Goal: Task Accomplishment & Management: Manage account settings

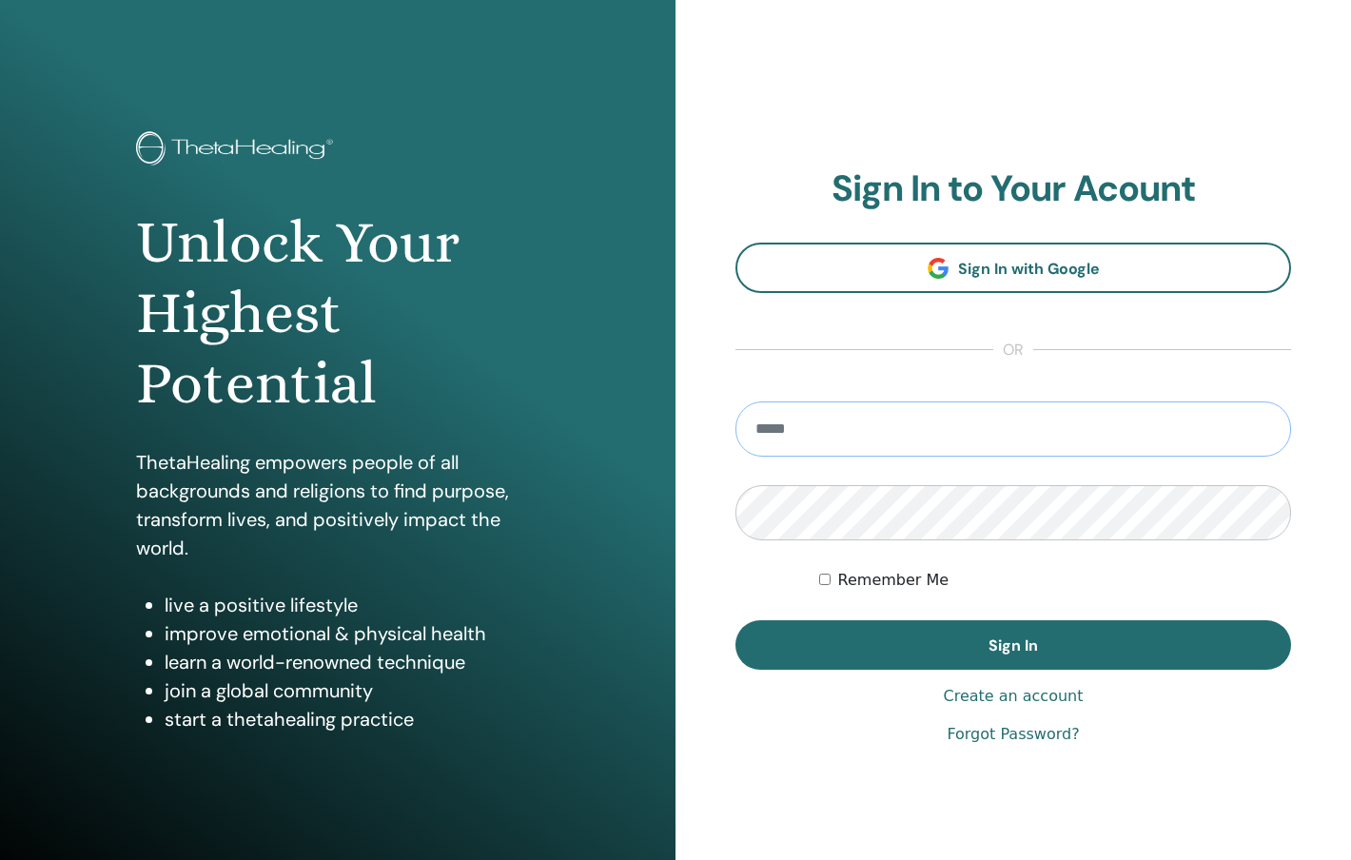
type input "**********"
click at [1013, 645] on button "Sign In" at bounding box center [1013, 644] width 556 height 49
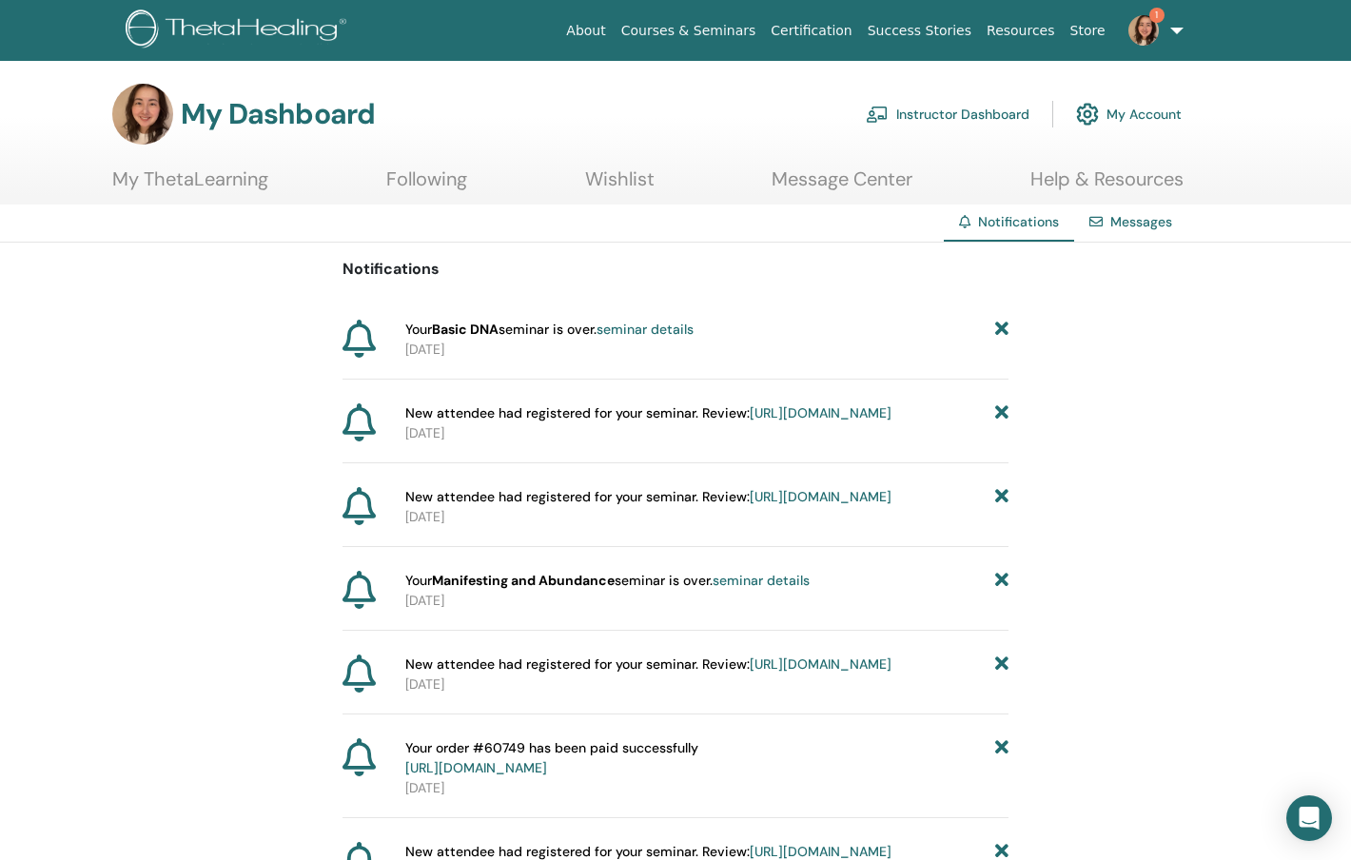
click at [641, 331] on link "seminar details" at bounding box center [645, 329] width 97 height 17
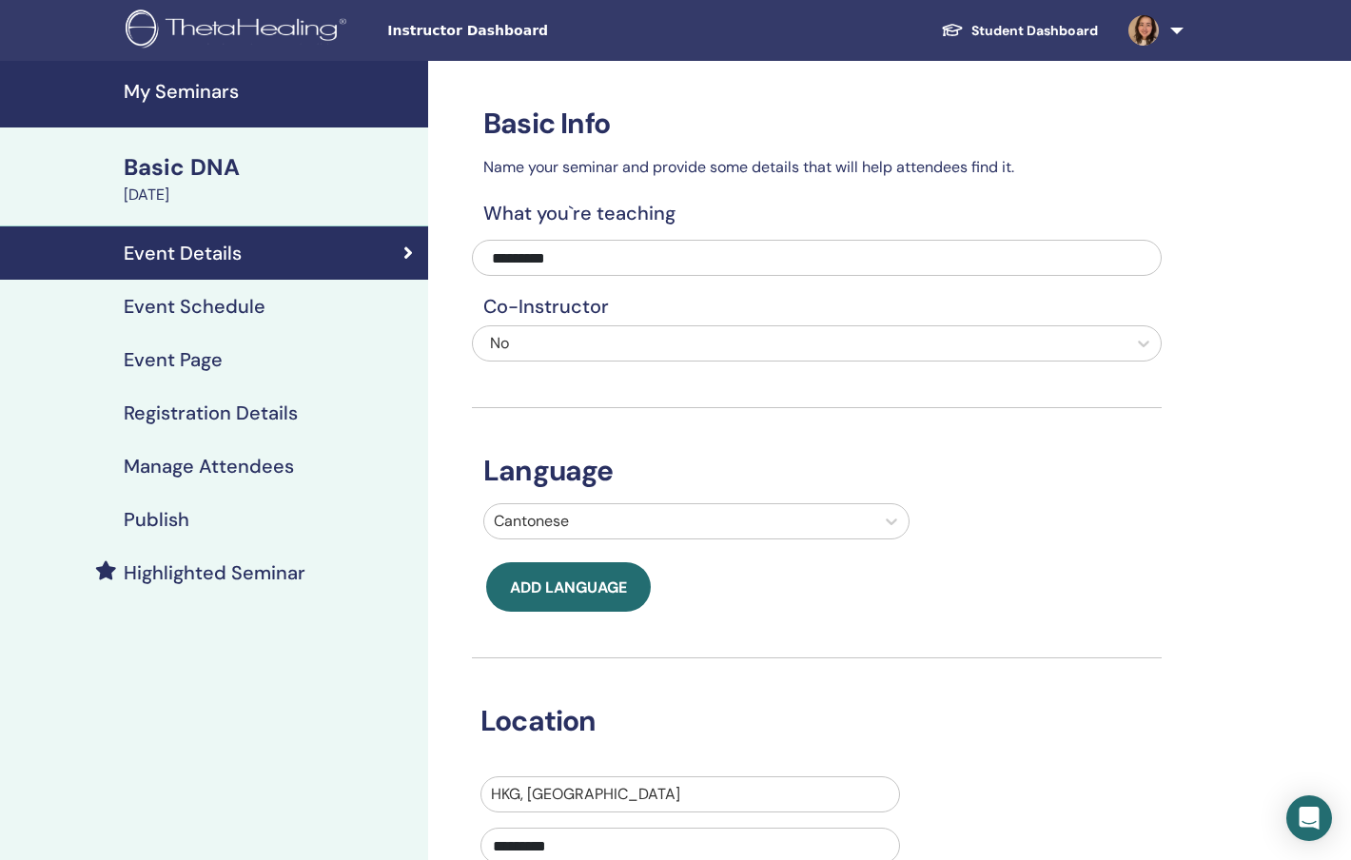
click at [284, 426] on link "Registration Details" at bounding box center [214, 412] width 428 height 53
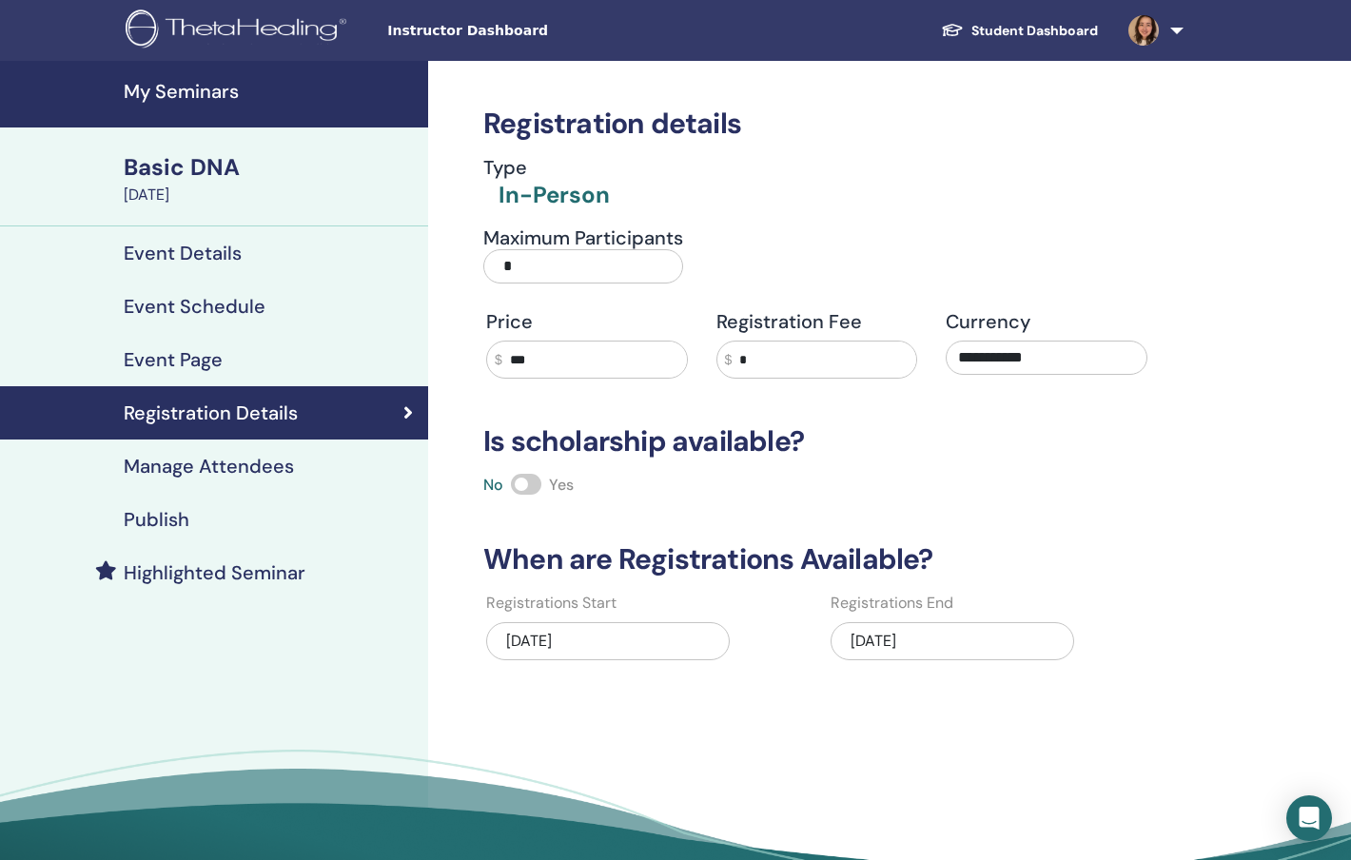
click at [286, 444] on link "Manage Attendees" at bounding box center [214, 466] width 428 height 53
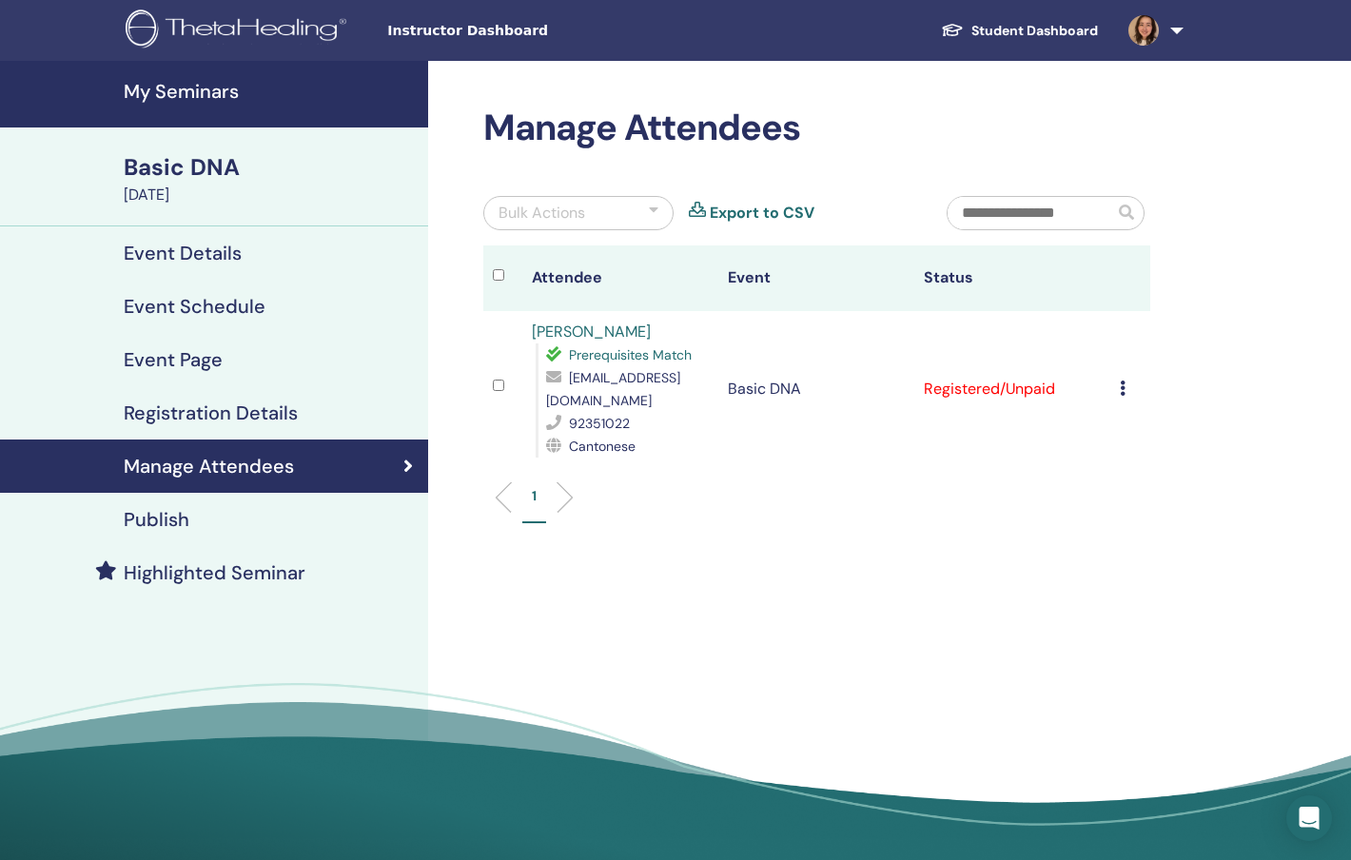
click at [1123, 387] on icon at bounding box center [1123, 388] width 6 height 15
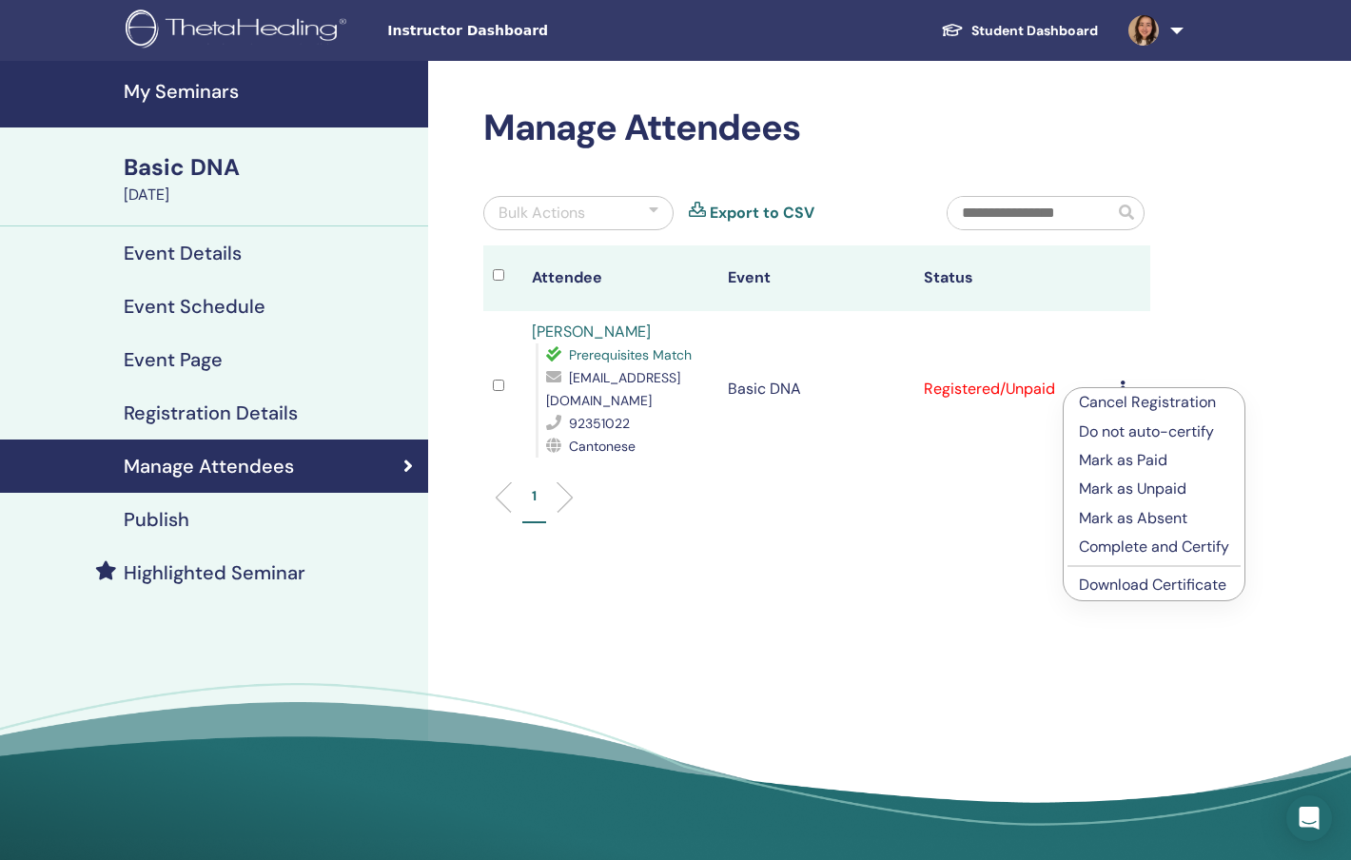
click at [1118, 549] on p "Complete and Certify" at bounding box center [1154, 547] width 150 height 23
